Goal: Navigation & Orientation: Find specific page/section

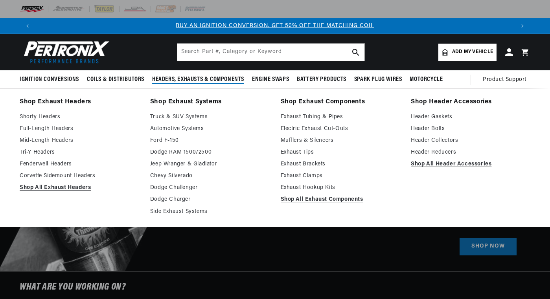
click at [206, 77] on span "Headers, Exhausts & Components" at bounding box center [198, 80] width 92 height 8
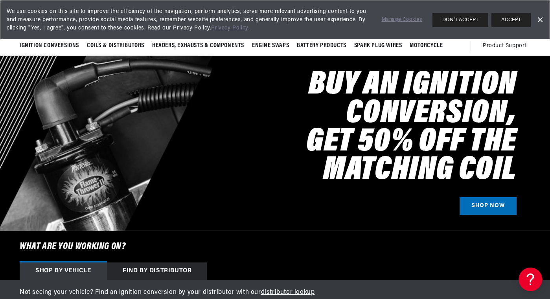
scroll to position [40, 0]
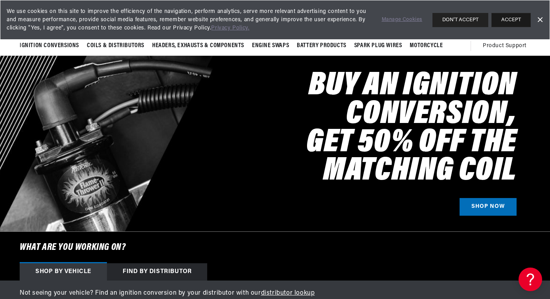
click at [521, 18] on button "ACCEPT" at bounding box center [511, 20] width 39 height 14
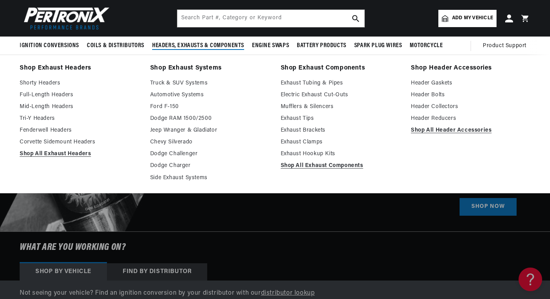
scroll to position [0, 959]
click at [55, 155] on link "Shop All Exhaust Headers" at bounding box center [80, 153] width 120 height 9
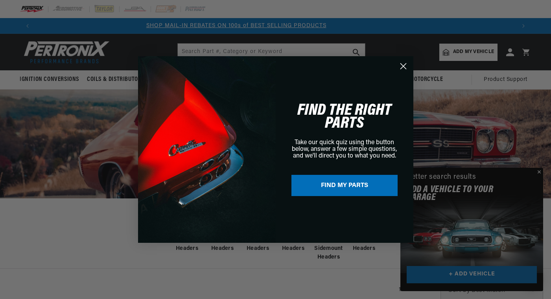
scroll to position [0, 619]
